Goal: Find specific fact: Find specific fact

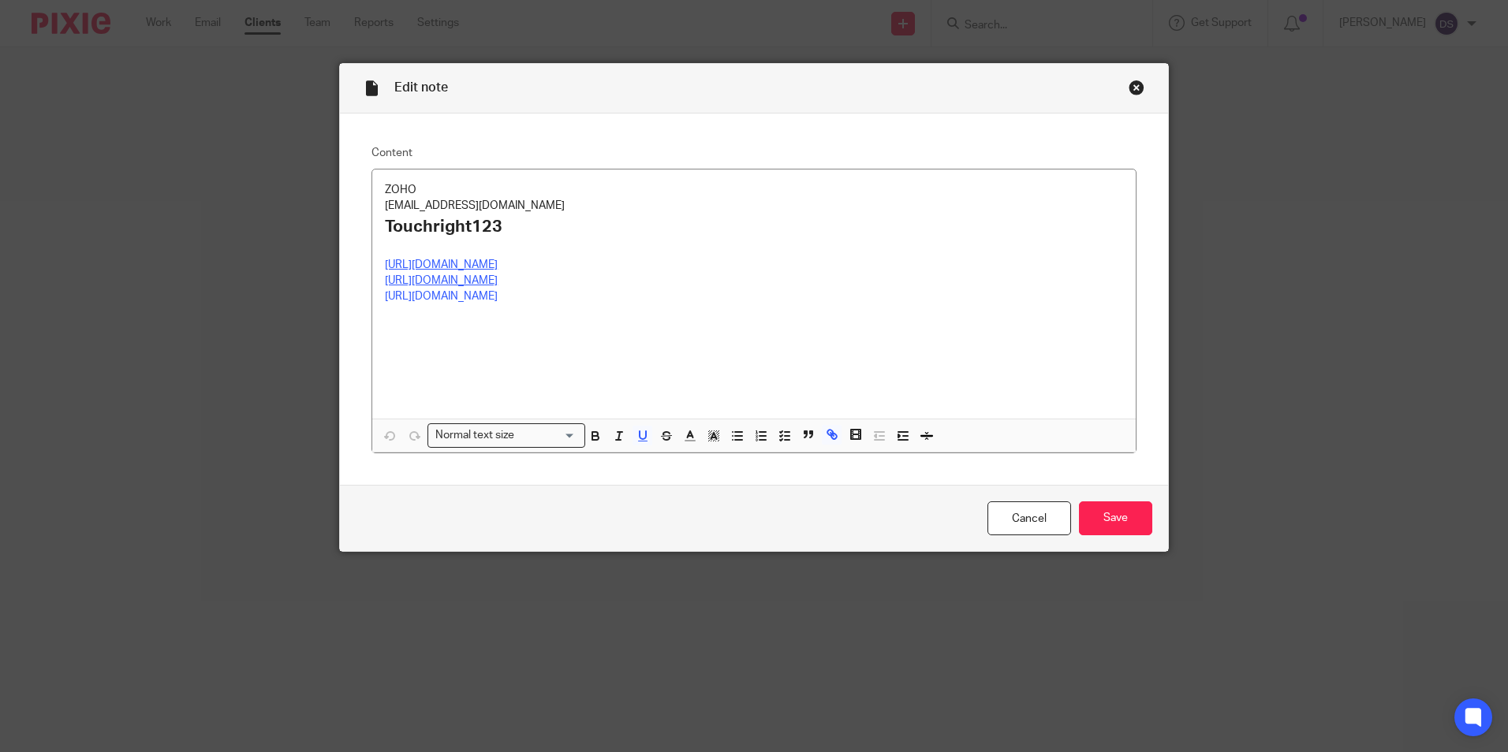
click at [1128, 91] on div "Close this dialog window" at bounding box center [1136, 88] width 16 height 16
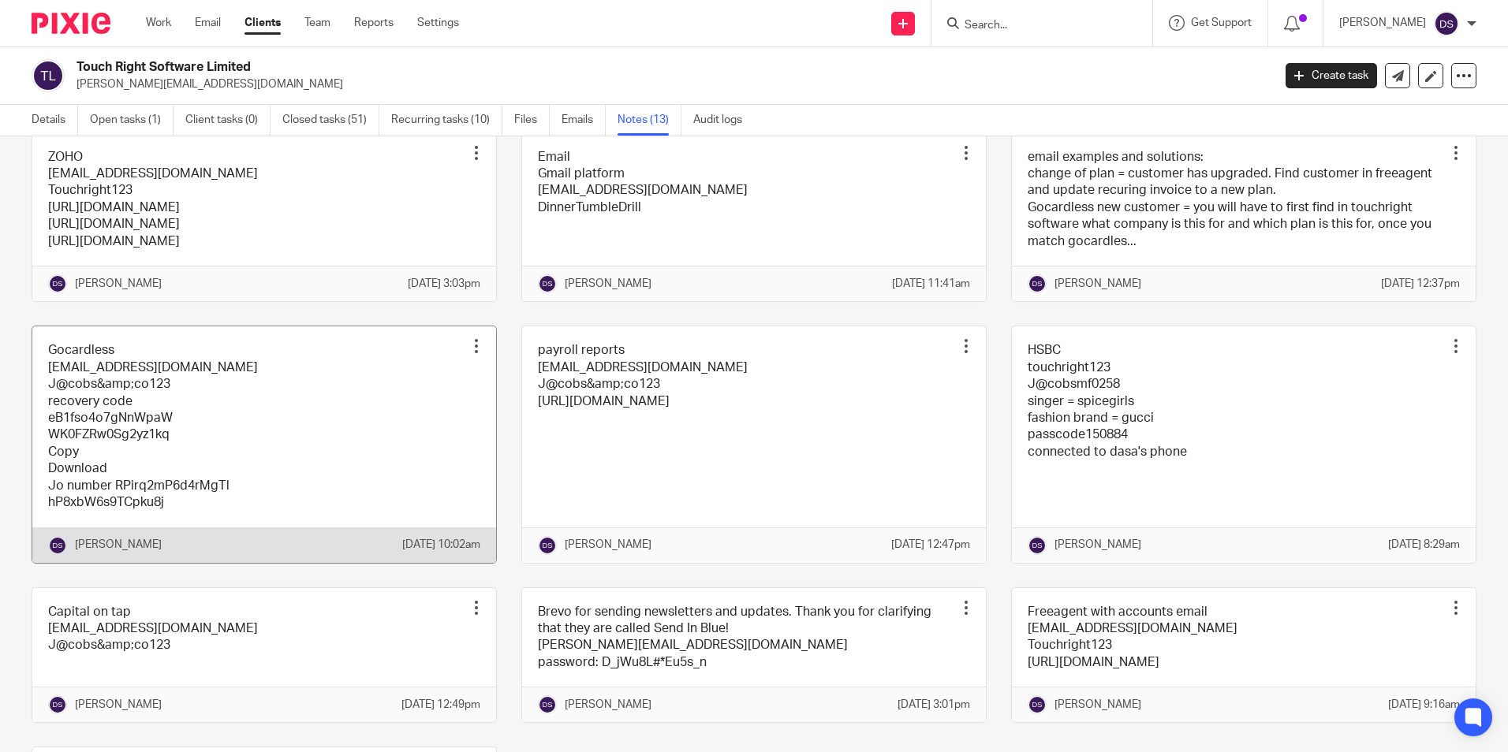
scroll to position [394, 0]
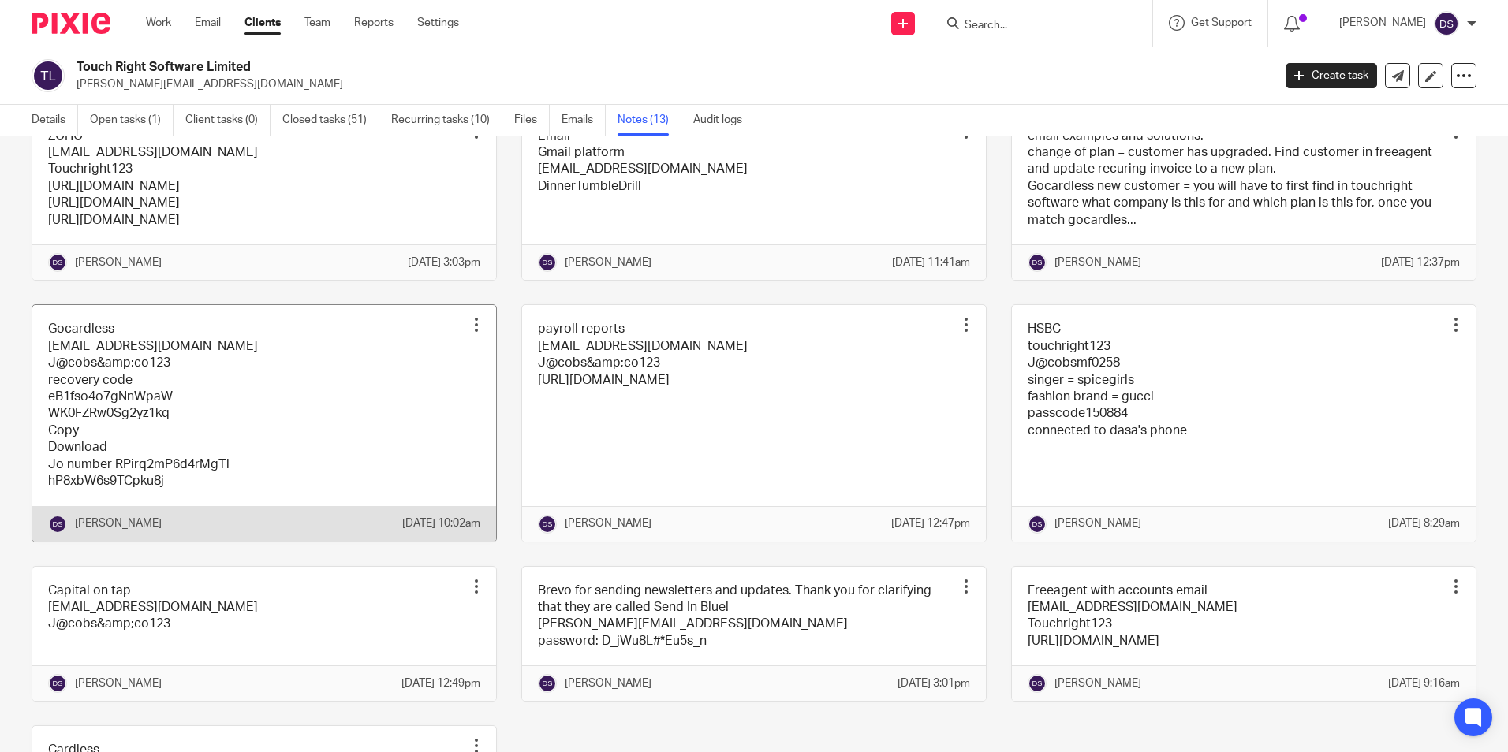
click at [88, 425] on link at bounding box center [264, 423] width 464 height 236
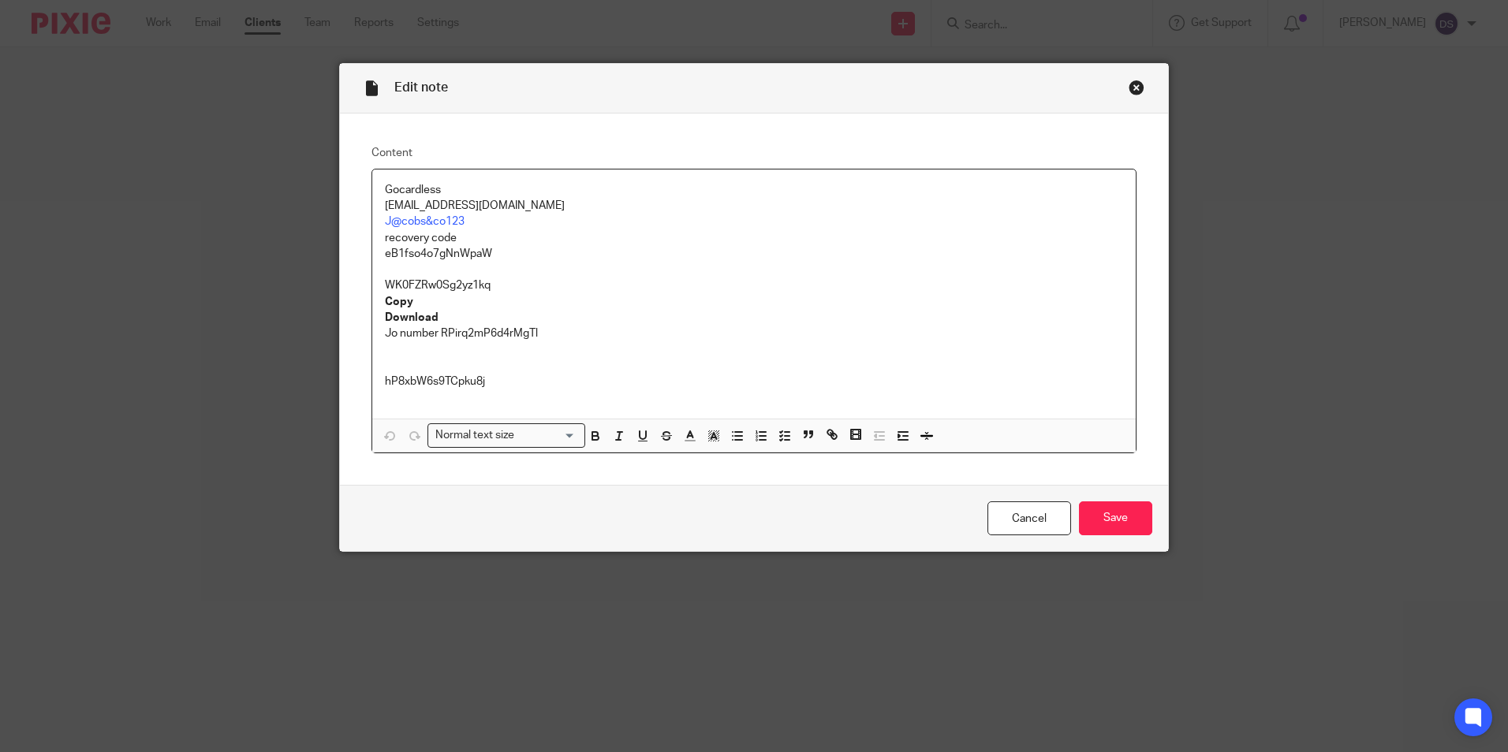
drag, startPoint x: 568, startPoint y: 211, endPoint x: 326, endPoint y: 208, distance: 241.3
click at [326, 208] on div "Edit note Content Gocardless [EMAIL_ADDRESS][DOMAIN_NAME] J@cobs&co123 recovery…" at bounding box center [754, 376] width 1508 height 752
copy p "[EMAIL_ADDRESS][DOMAIN_NAME]"
drag, startPoint x: 359, startPoint y: 215, endPoint x: 345, endPoint y: 215, distance: 14.2
click at [345, 215] on div "Content Gocardless finance@touchrightsoftware.com J@cobs&co123 recovery code eB…" at bounding box center [754, 300] width 828 height 372
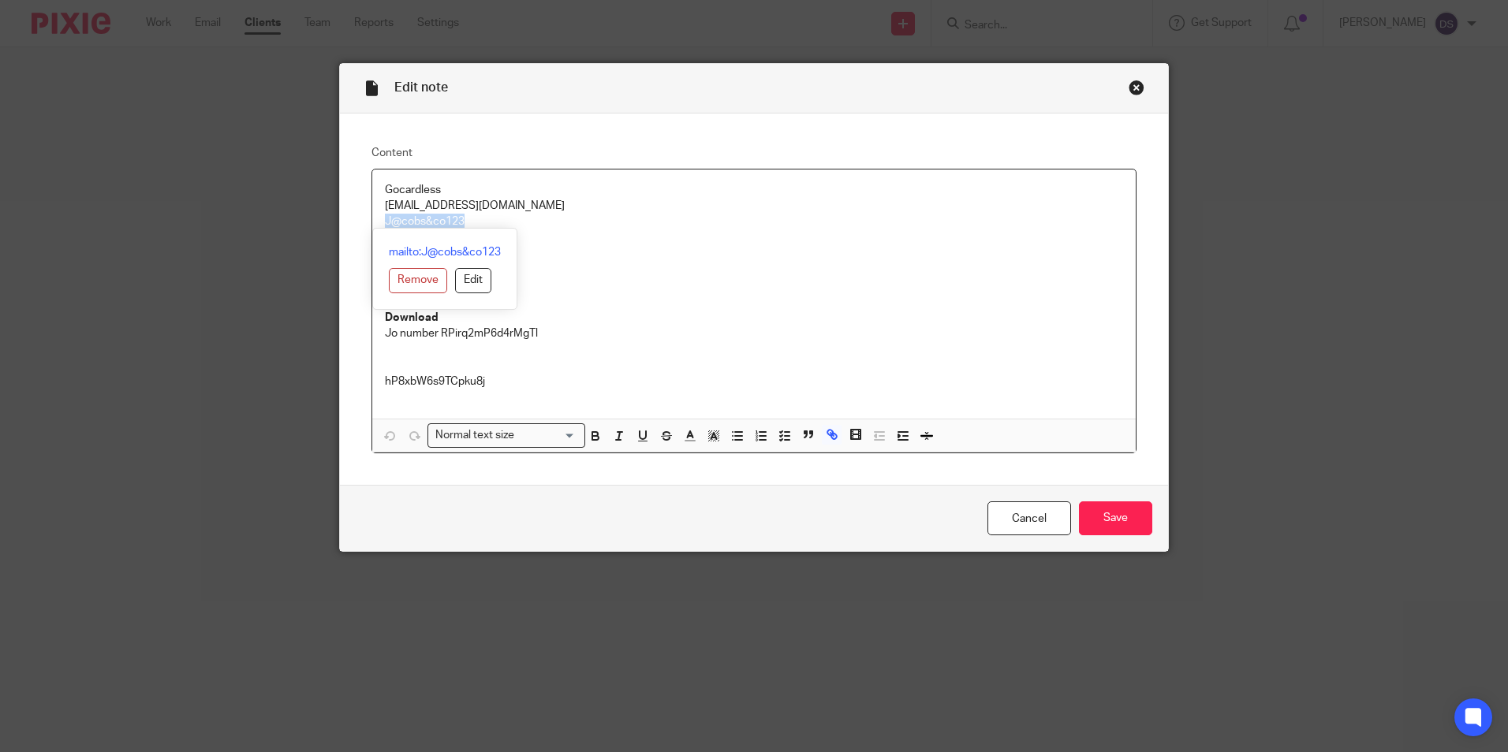
copy link "J@cobs&co123"
click at [1130, 91] on div "Close this dialog window" at bounding box center [1136, 88] width 16 height 16
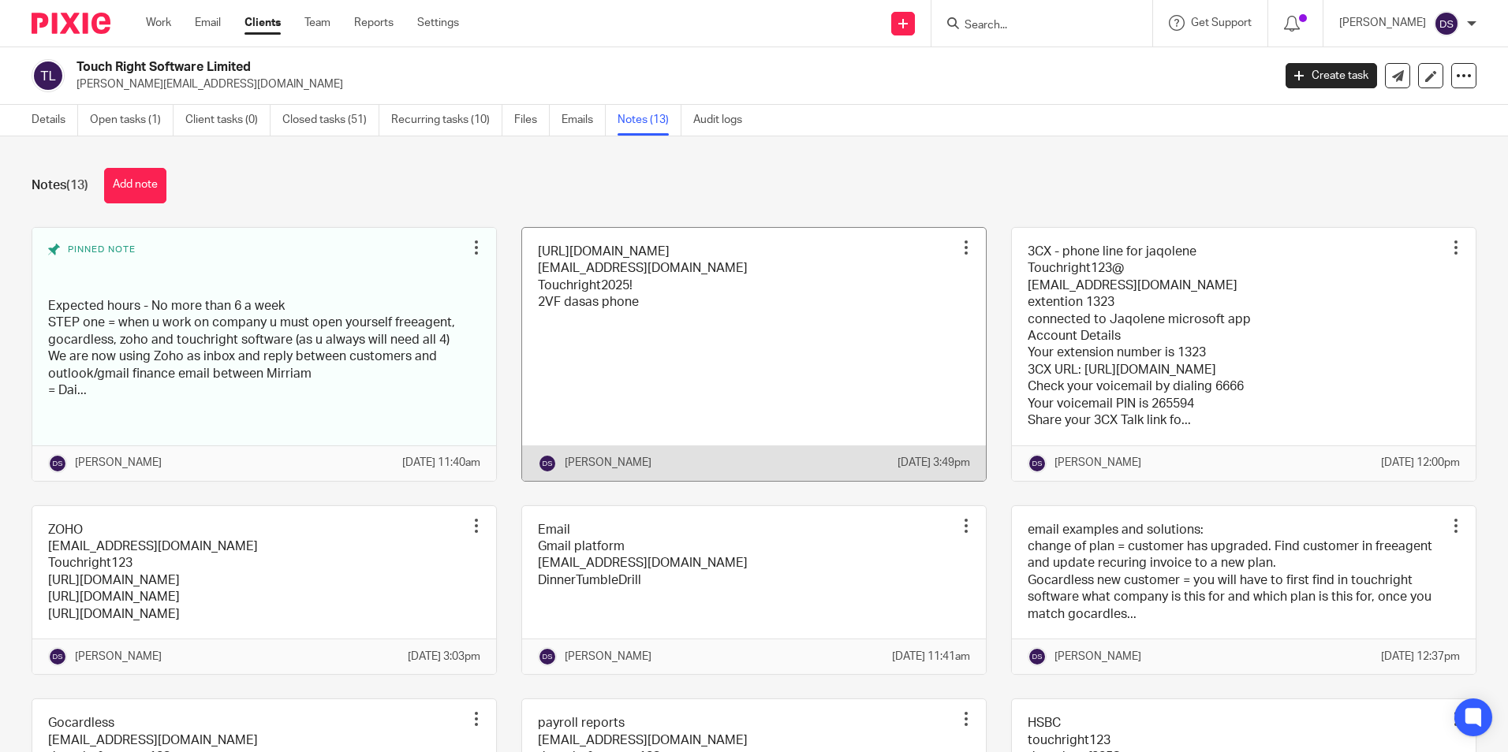
click at [647, 271] on link at bounding box center [754, 354] width 464 height 253
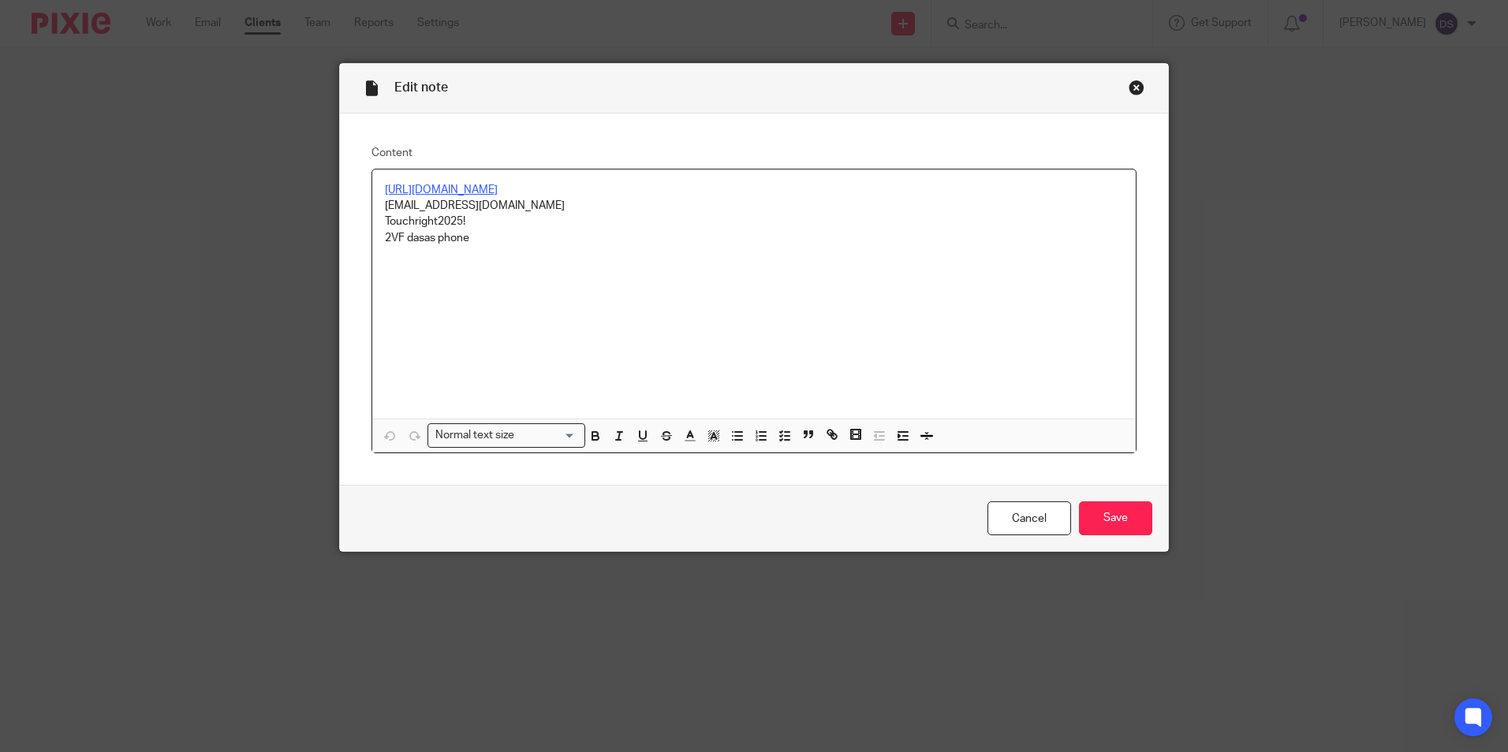
drag, startPoint x: 569, startPoint y: 211, endPoint x: 399, endPoint y: 206, distance: 170.4
click at [399, 206] on p "[EMAIL_ADDRESS][DOMAIN_NAME]" at bounding box center [754, 206] width 738 height 16
drag, startPoint x: 573, startPoint y: 191, endPoint x: 354, endPoint y: 190, distance: 219.2
click at [354, 190] on div "Content https://app.touchrightsoftware.com/ accounts@touchrightsoftware.com Tou…" at bounding box center [754, 300] width 828 height 372
copy u "https://app.touchrightsoftware.com/"
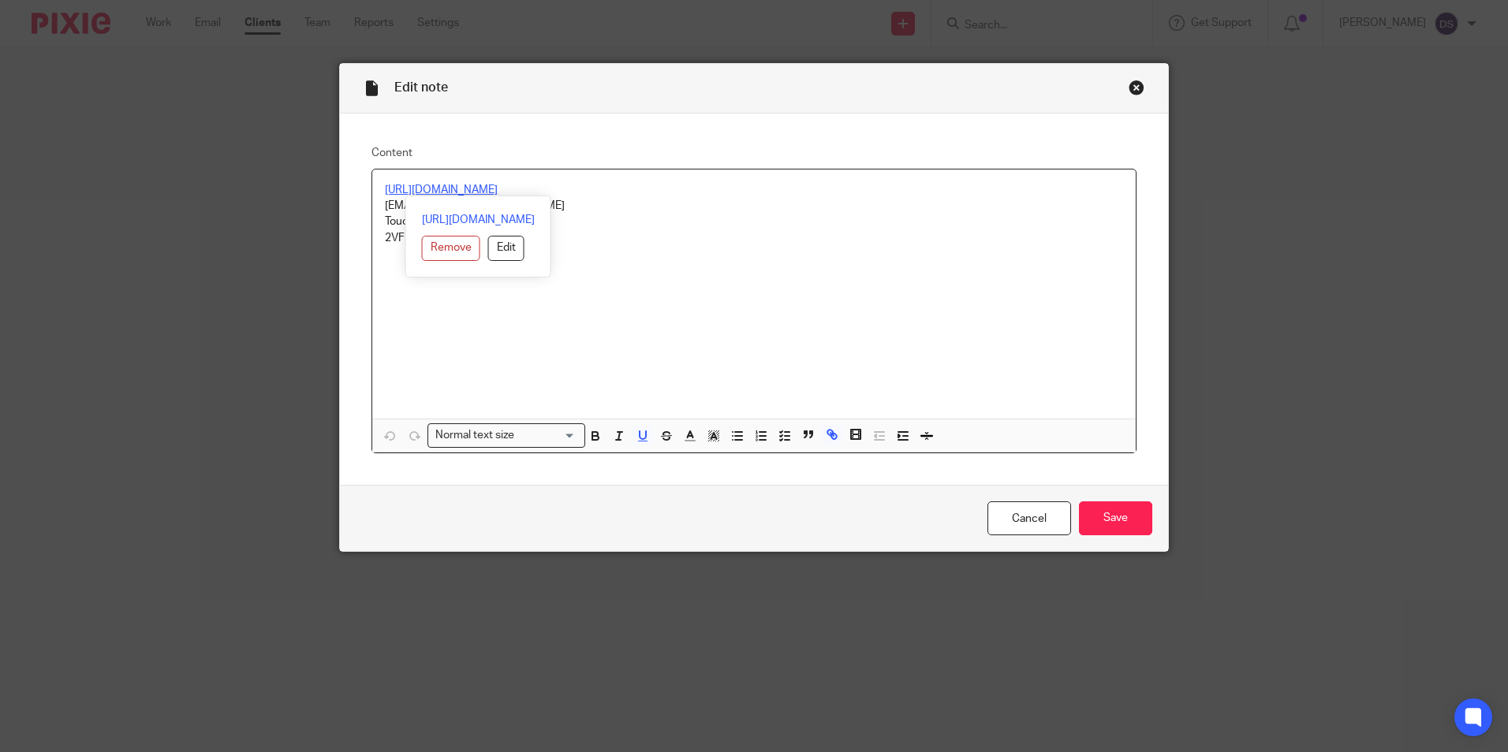
drag, startPoint x: 650, startPoint y: 236, endPoint x: 619, endPoint y: 227, distance: 32.0
click at [649, 235] on p "2VF dasas phone" at bounding box center [754, 238] width 738 height 16
drag, startPoint x: 563, startPoint y: 208, endPoint x: 346, endPoint y: 207, distance: 216.8
click at [346, 207] on div "Content https://app.touchrightsoftware.com/ accounts@touchrightsoftware.com Tou…" at bounding box center [754, 300] width 828 height 372
copy p "[EMAIL_ADDRESS][DOMAIN_NAME]"
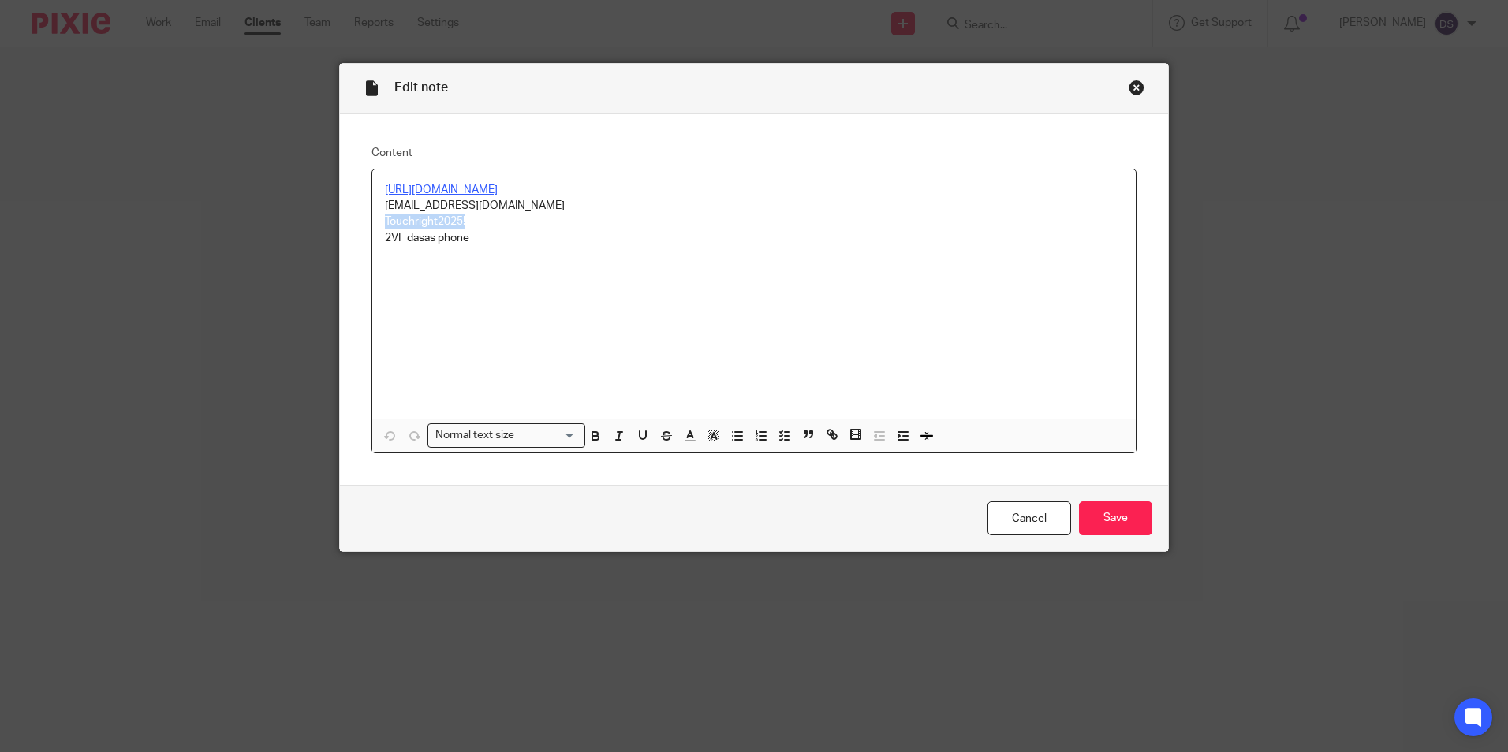
drag, startPoint x: 468, startPoint y: 222, endPoint x: 329, endPoint y: 217, distance: 139.7
click at [329, 217] on div "Edit note Content https://app.touchrightsoftware.com/ accounts@touchrightsoftwa…" at bounding box center [754, 376] width 1508 height 752
copy p "Touchright2025!"
click at [1131, 89] on div "Close this dialog window" at bounding box center [1136, 88] width 16 height 16
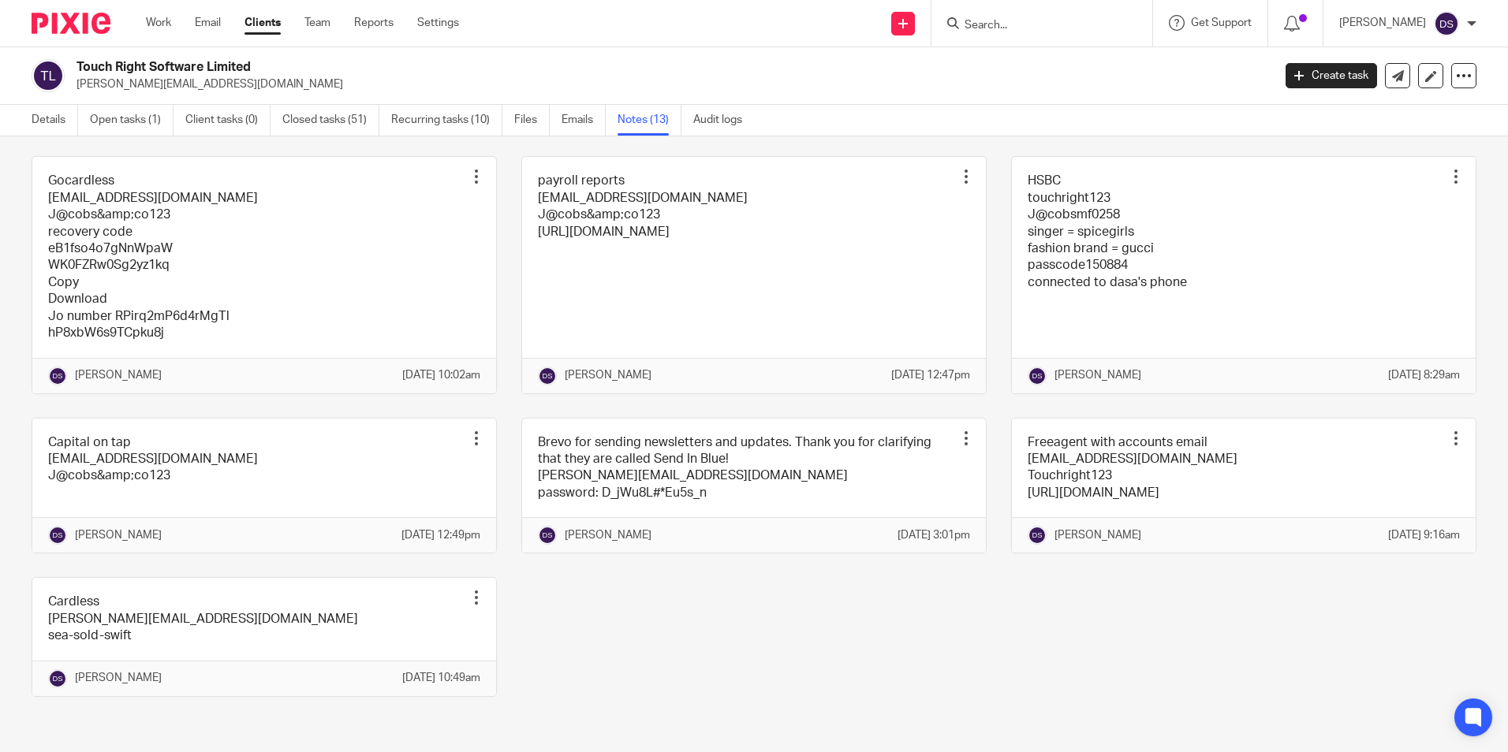
scroll to position [627, 0]
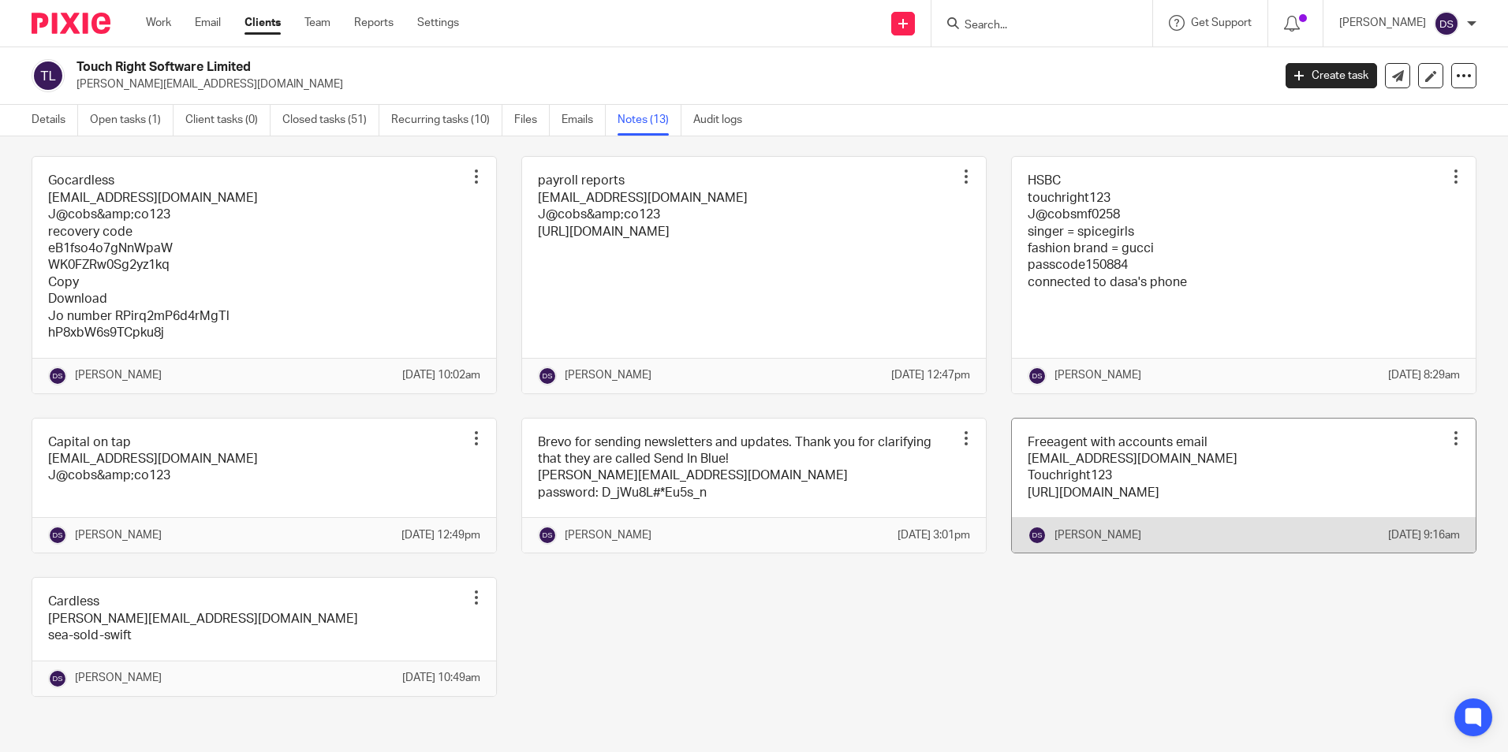
click at [1086, 429] on link at bounding box center [1244, 486] width 464 height 135
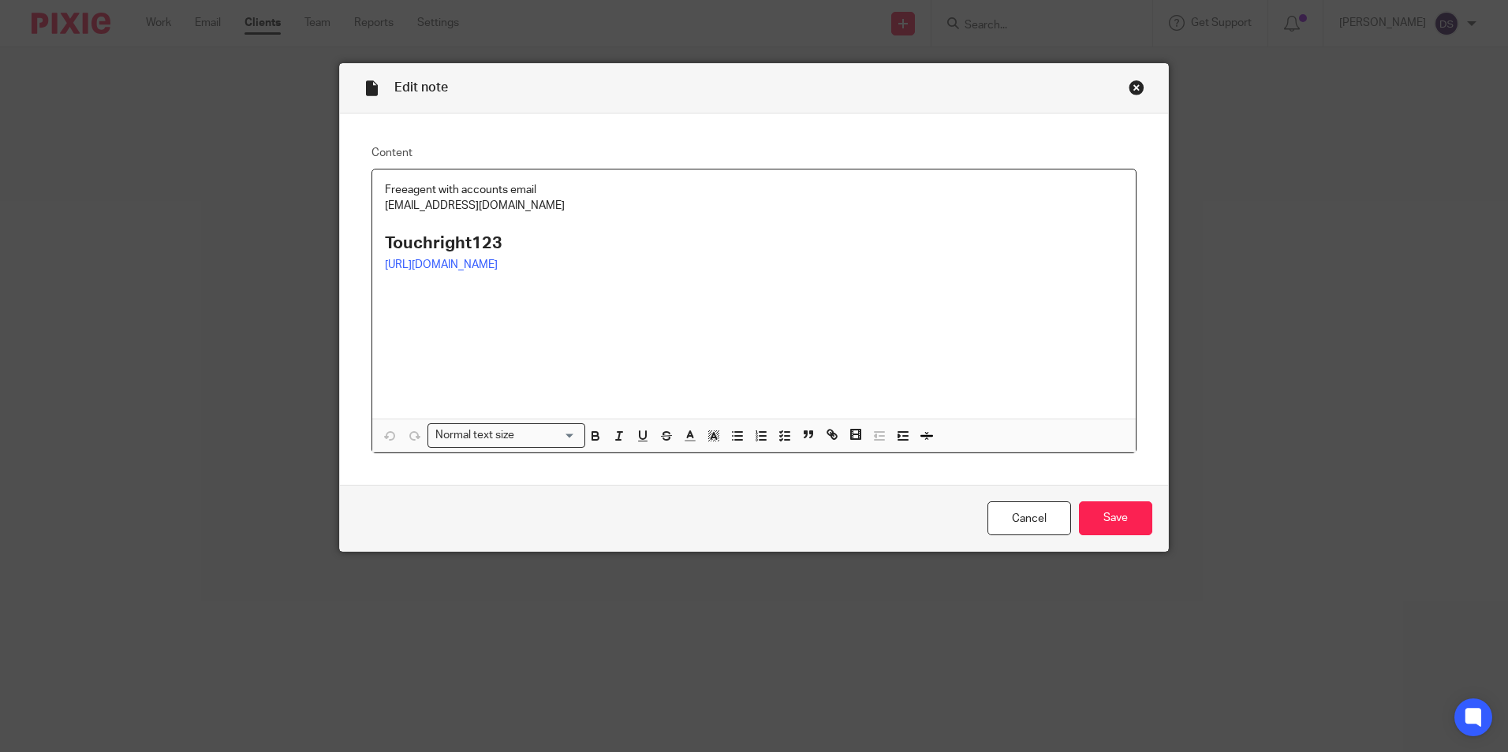
drag, startPoint x: 554, startPoint y: 209, endPoint x: 310, endPoint y: 209, distance: 244.4
click at [310, 209] on div "Edit note Content Freeagent with accounts email [EMAIL_ADDRESS][DOMAIN_NAME] To…" at bounding box center [754, 376] width 1508 height 752
copy p "[EMAIL_ADDRESS][DOMAIN_NAME]"
drag, startPoint x: 530, startPoint y: 241, endPoint x: 314, endPoint y: 233, distance: 216.2
click at [314, 233] on div "Edit note Content Freeagent with accounts email [EMAIL_ADDRESS][DOMAIN_NAME] To…" at bounding box center [754, 376] width 1508 height 752
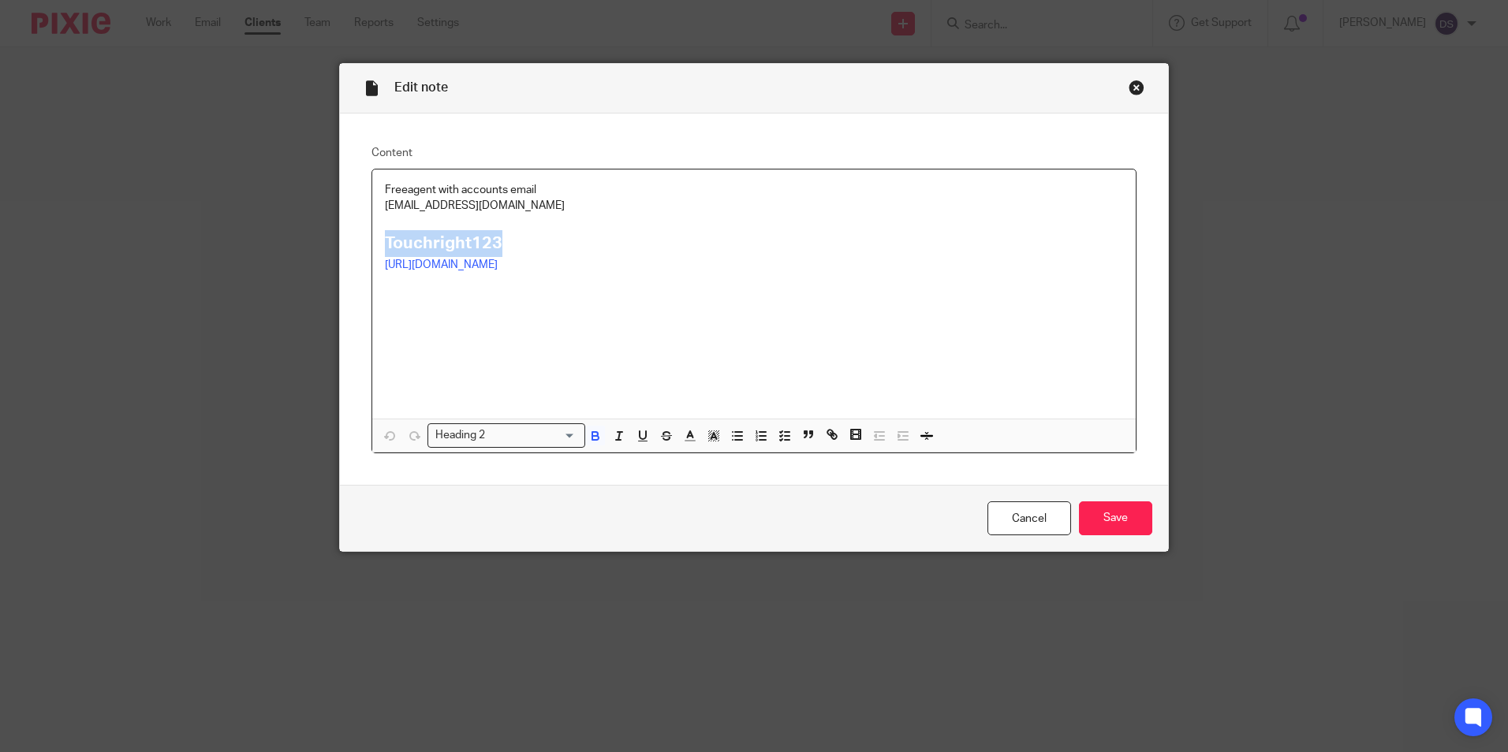
copy strong "Touchright123"
